Goal: Use online tool/utility

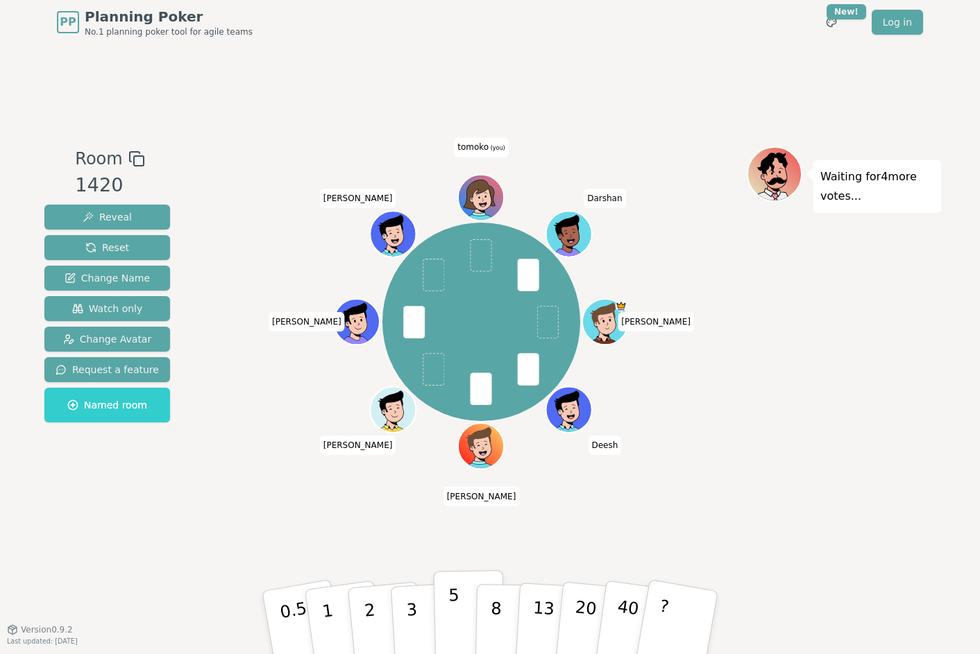
click at [453, 615] on p "5" at bounding box center [454, 623] width 12 height 75
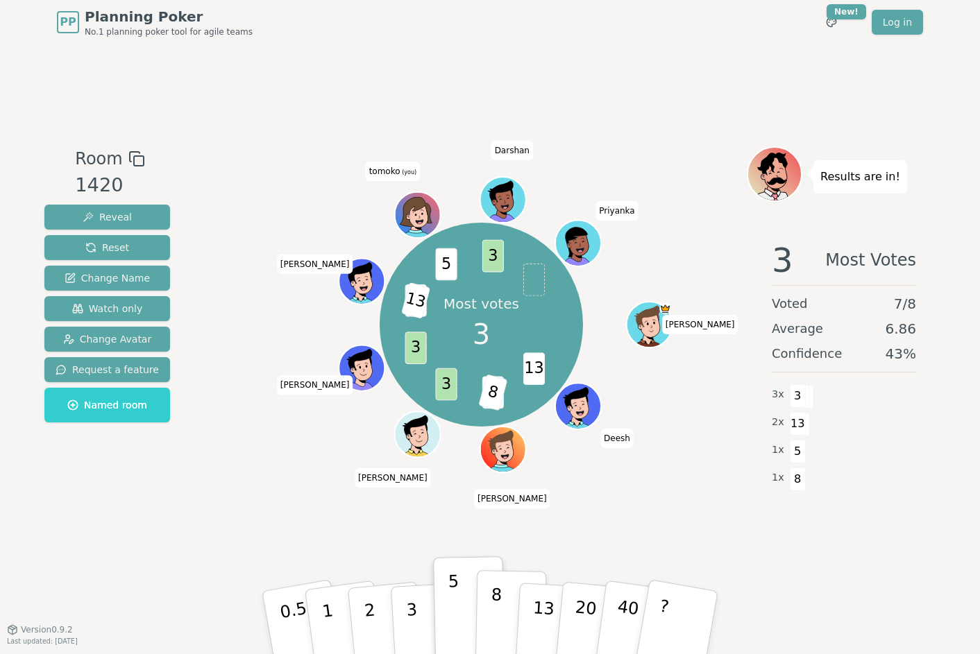
click at [497, 599] on p "8" at bounding box center [496, 622] width 12 height 75
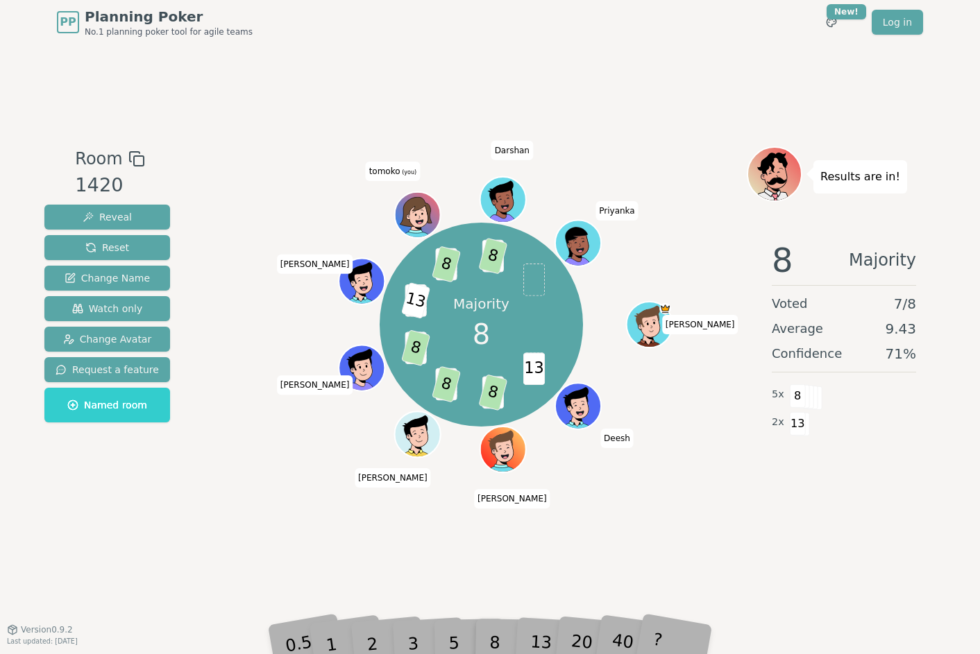
click at [726, 530] on div "Room 1420 Reveal Reset Change Name Watch only Change Avatar Request a feature N…" at bounding box center [490, 336] width 902 height 585
click at [536, 641] on div "13" at bounding box center [552, 622] width 44 height 51
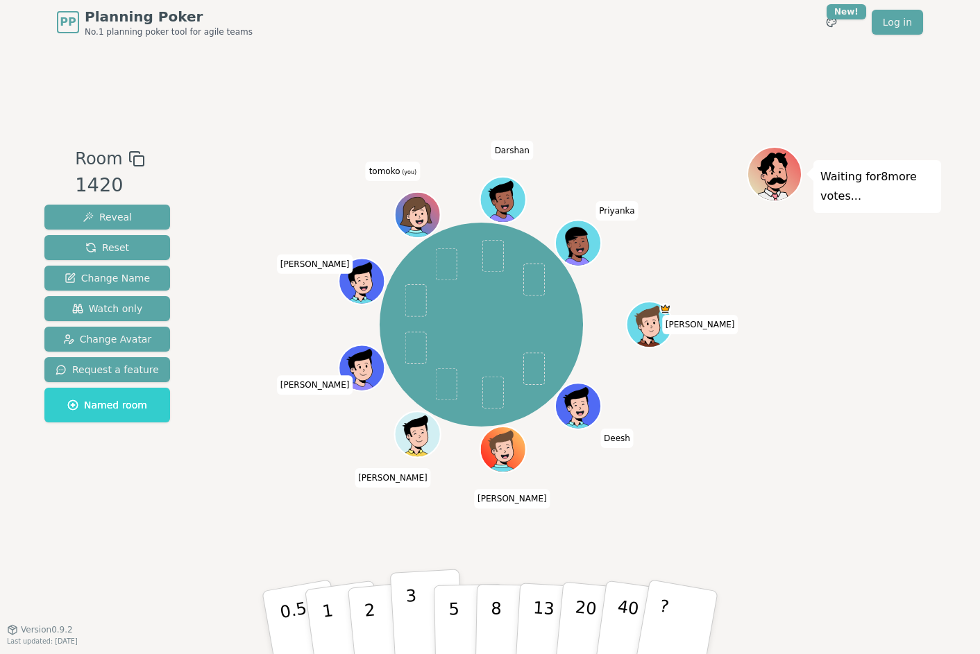
click at [414, 599] on p "3" at bounding box center [412, 624] width 15 height 76
click at [770, 460] on div "Waiting for 3 more votes..." at bounding box center [844, 337] width 194 height 382
click at [455, 607] on p "5" at bounding box center [454, 623] width 12 height 75
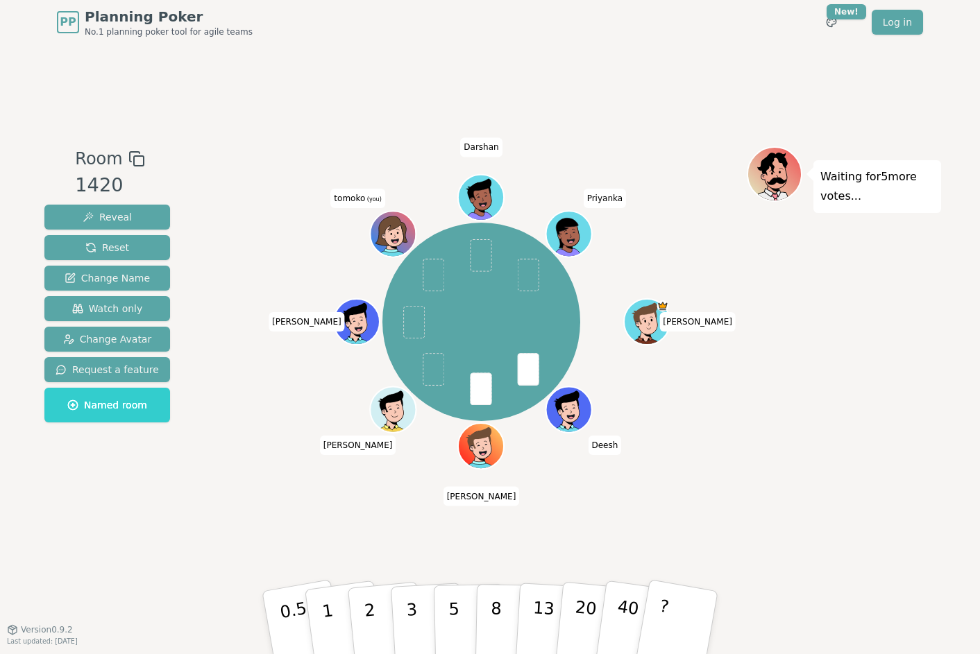
click at [452, 55] on div "Room 1420 Reveal Reset Change Name Watch only Change Avatar Request a feature N…" at bounding box center [490, 336] width 902 height 585
click at [411, 613] on p "3" at bounding box center [412, 624] width 15 height 76
